Goal: Navigation & Orientation: Go to known website

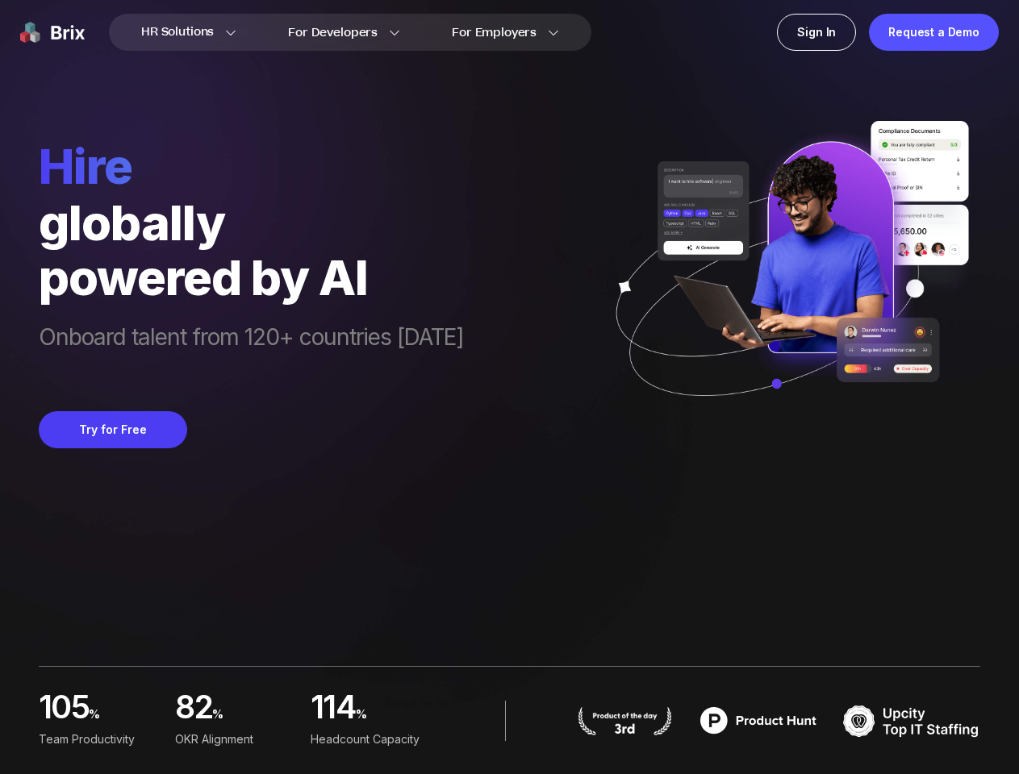
click at [509, 387] on div "hire globally powered by AI Onboard talent from 120+ countries [DATE] Try for F…" at bounding box center [509, 224] width 941 height 448
click at [933, 32] on div "Request a Demo" at bounding box center [934, 32] width 130 height 37
click at [112, 430] on button "Try for Free" at bounding box center [113, 429] width 148 height 37
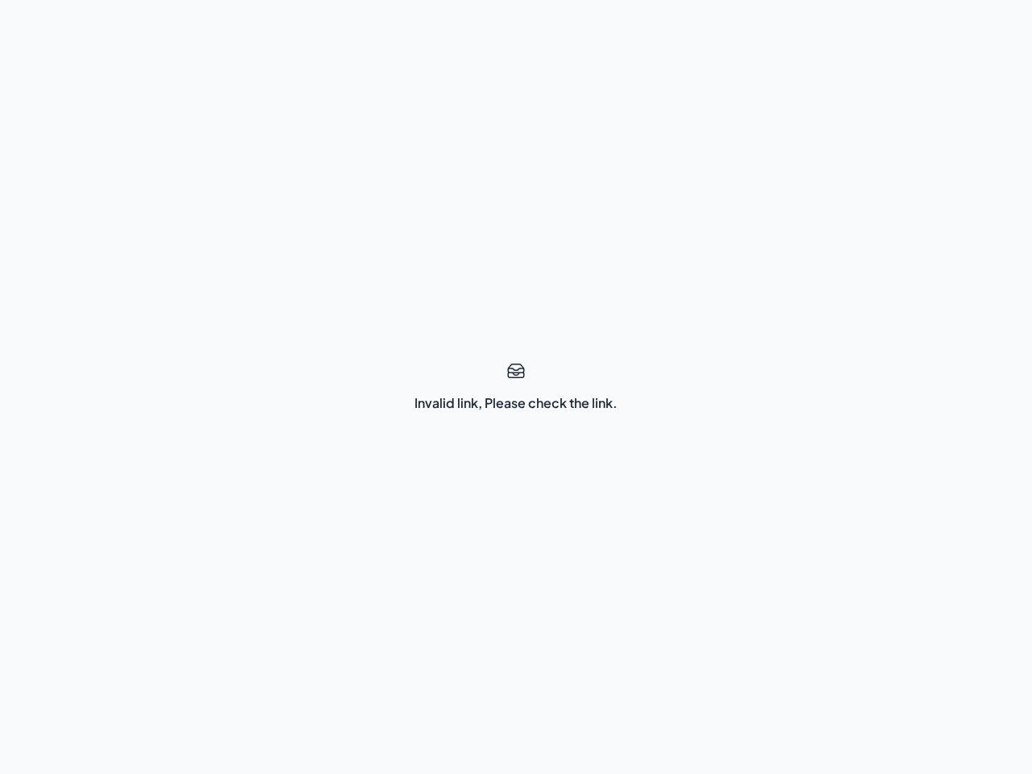
click at [516, 387] on div "Invalid link, Please check the link." at bounding box center [516, 387] width 1032 height 774
